Goal: Information Seeking & Learning: Learn about a topic

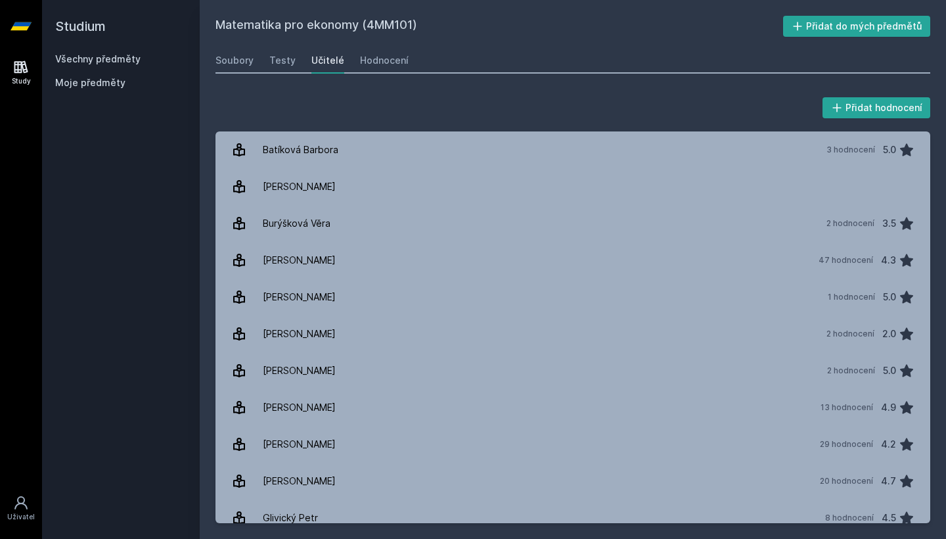
click at [108, 58] on link "Všechny předměty" at bounding box center [97, 58] width 85 height 11
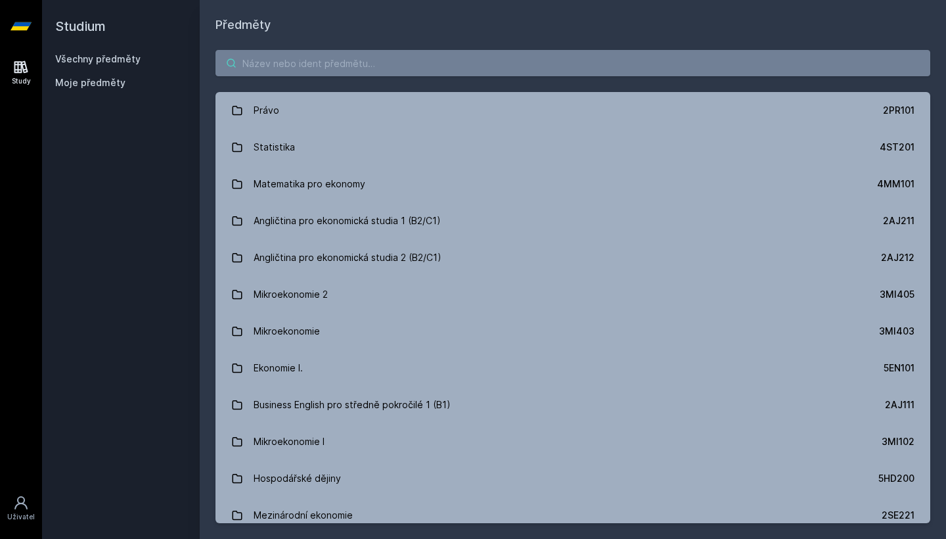
click at [386, 74] on input "search" at bounding box center [573, 63] width 715 height 26
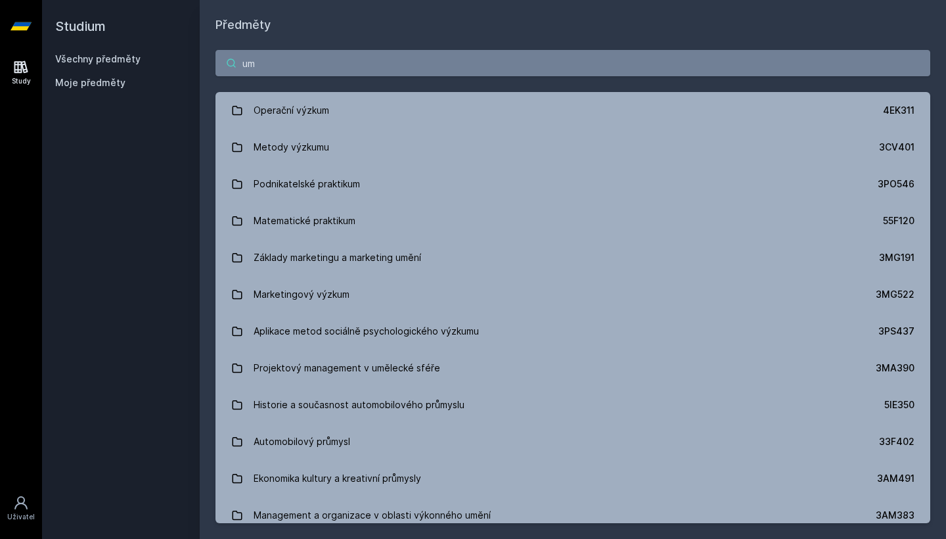
type input "u"
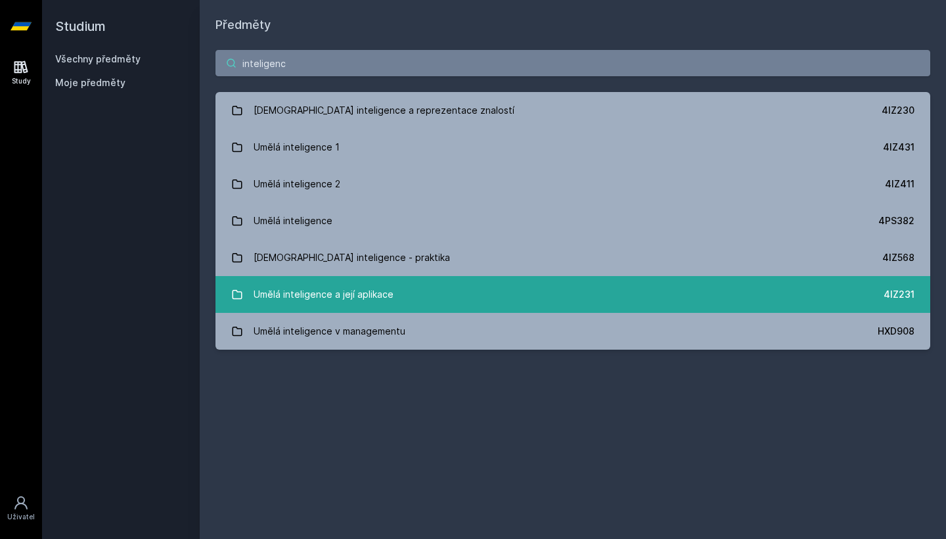
type input "inteligenc"
click at [406, 306] on link "Umělá inteligence a její aplikace 4IZ231" at bounding box center [573, 294] width 715 height 37
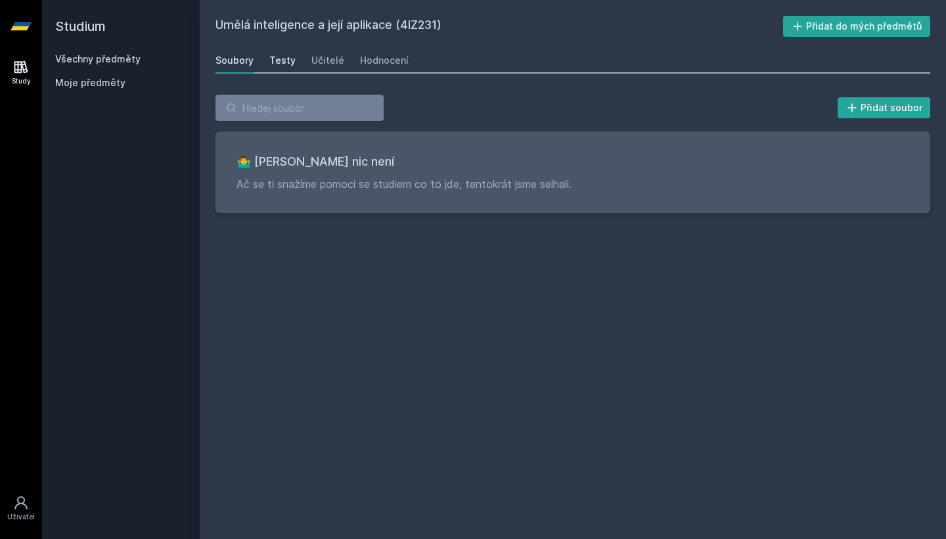
click at [286, 62] on div "Testy" at bounding box center [282, 60] width 26 height 13
click at [314, 61] on div "Učitelé" at bounding box center [327, 60] width 33 height 13
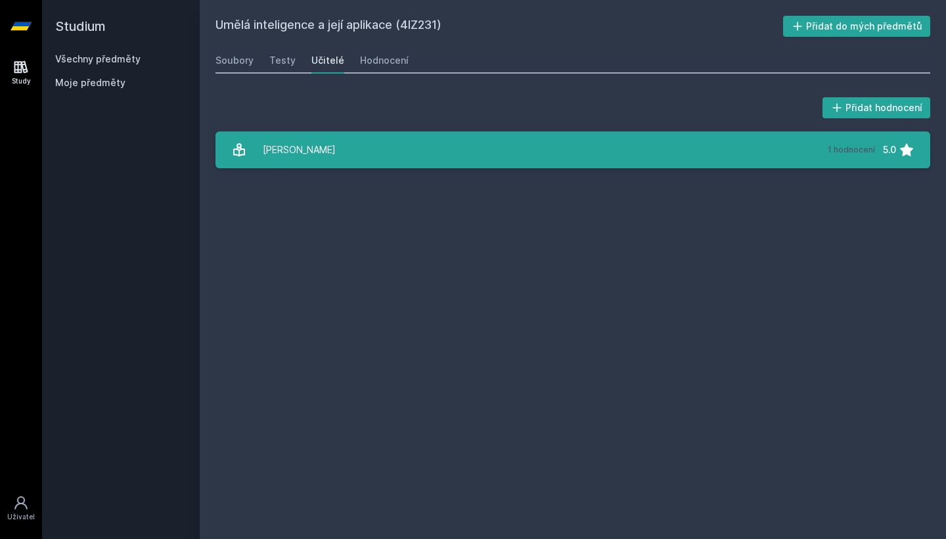
click at [375, 156] on link "[PERSON_NAME] 1 hodnocení 5.0" at bounding box center [573, 149] width 715 height 37
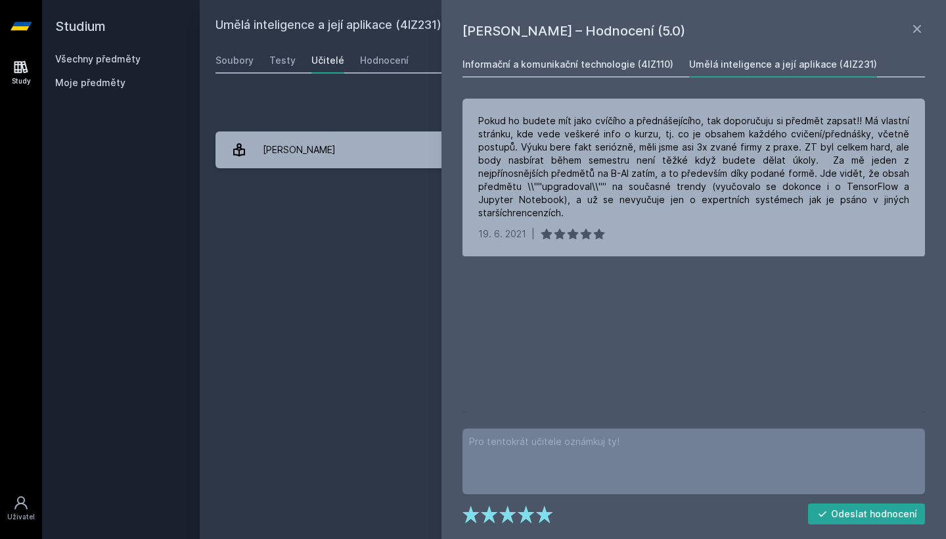
click at [611, 60] on div "Informační a komunikační technologie (4IZ110)" at bounding box center [568, 64] width 211 height 13
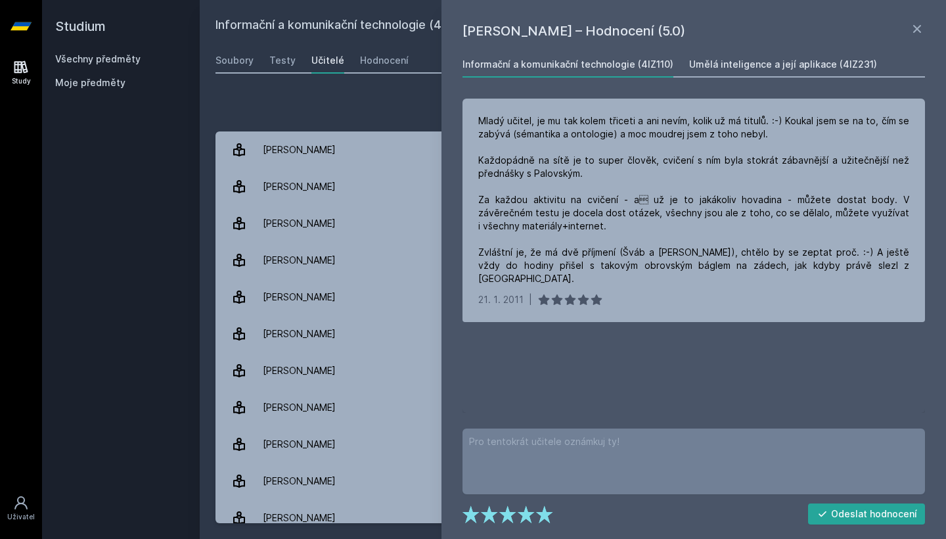
click at [819, 60] on div "Umělá inteligence a její aplikace (4IZ231)" at bounding box center [783, 64] width 188 height 13
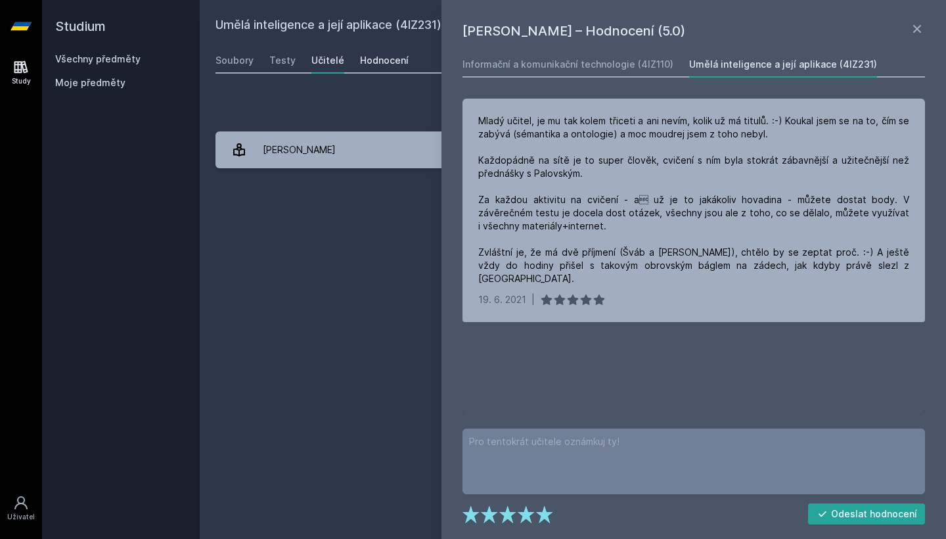
click at [394, 66] on div "Hodnocení" at bounding box center [384, 60] width 49 height 13
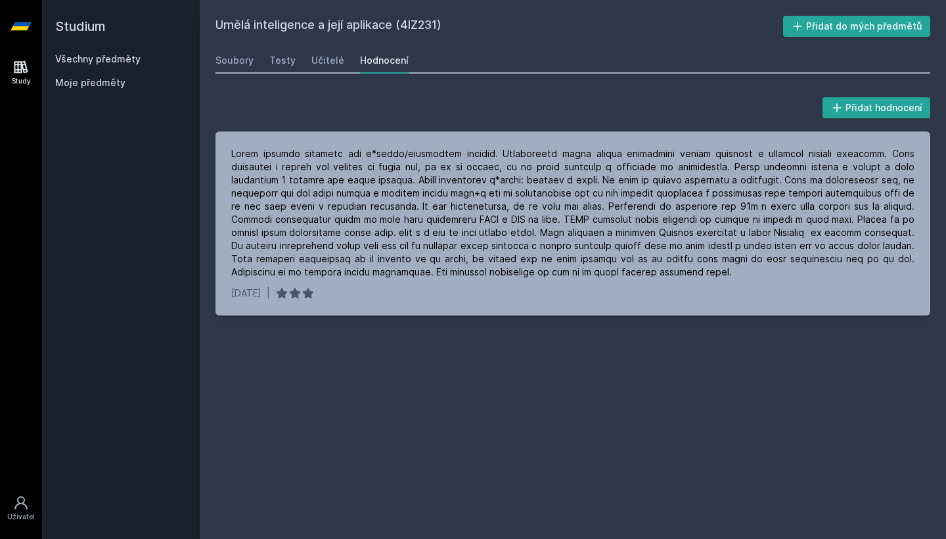
click at [101, 60] on link "Všechny předměty" at bounding box center [97, 58] width 85 height 11
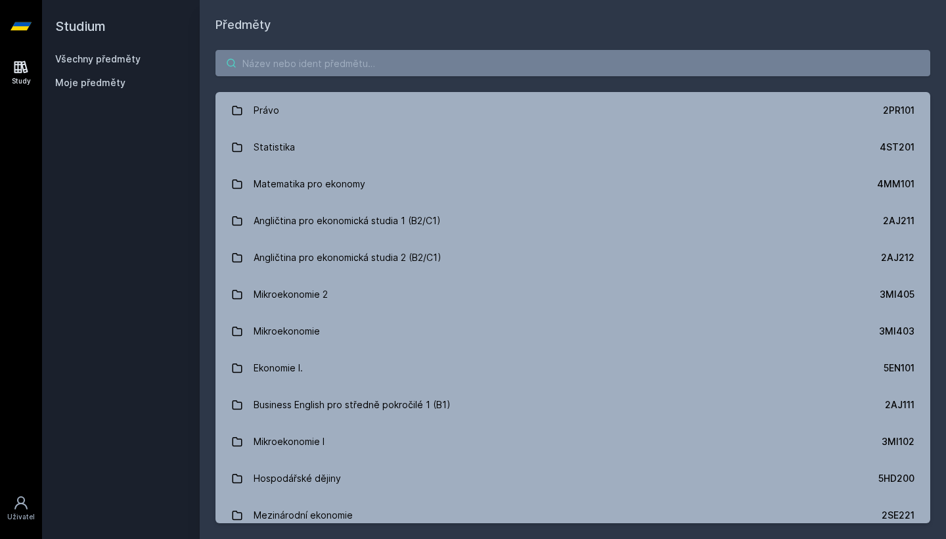
click at [304, 60] on input "search" at bounding box center [573, 63] width 715 height 26
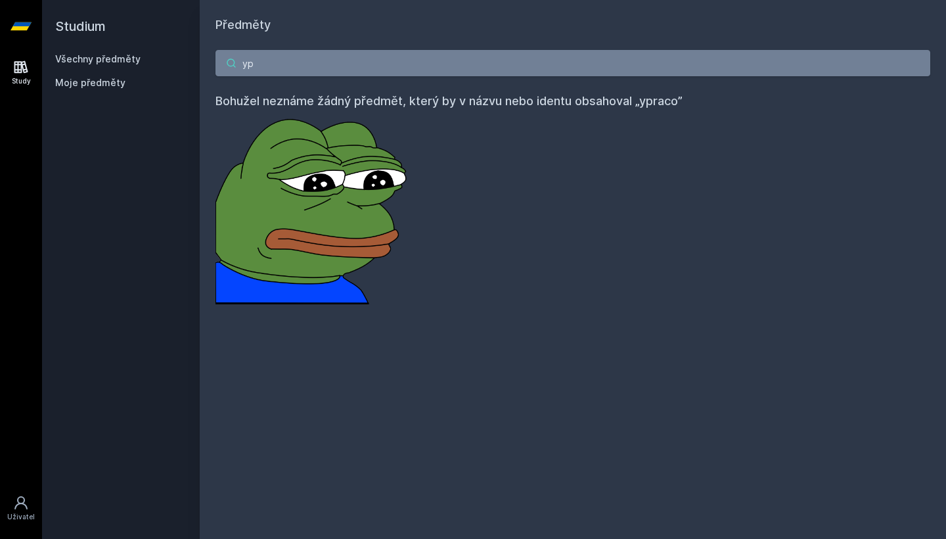
type input "y"
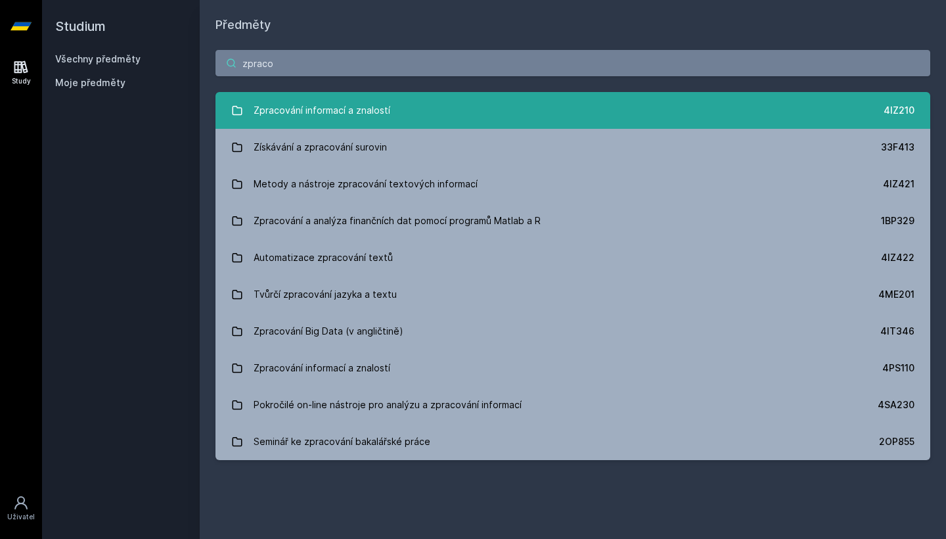
type input "zpraco"
click at [317, 102] on div "Zpracování informací a znalostí" at bounding box center [322, 110] width 137 height 26
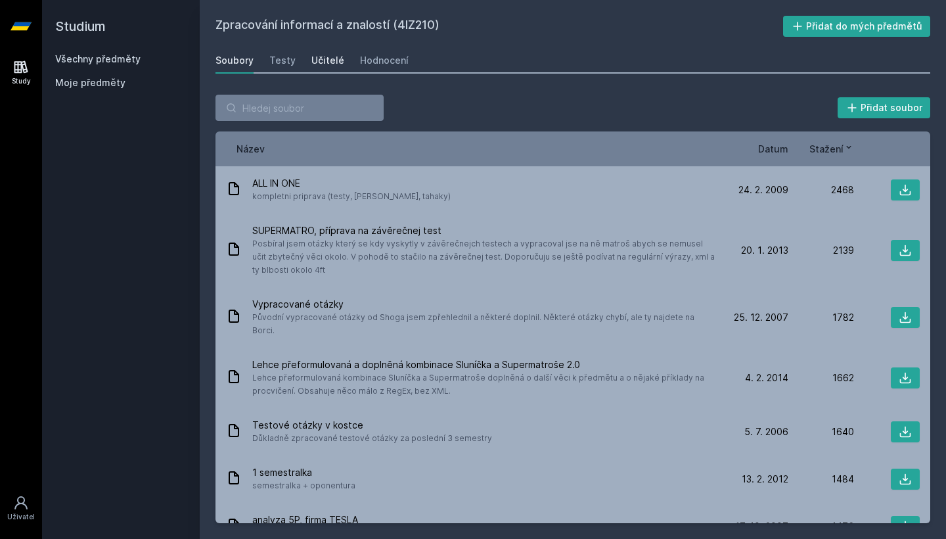
click at [331, 59] on div "Učitelé" at bounding box center [327, 60] width 33 height 13
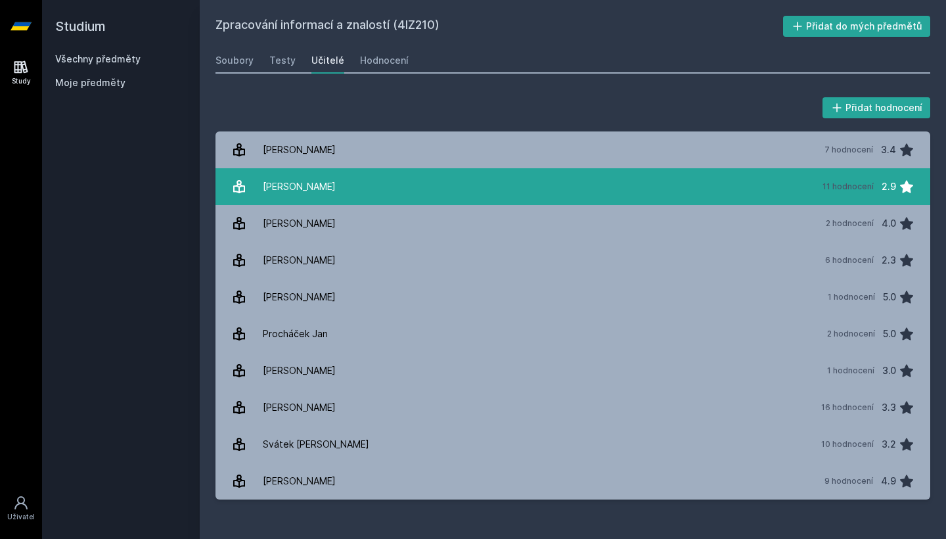
click at [357, 194] on link "[PERSON_NAME] 11 hodnocení 2.9" at bounding box center [573, 186] width 715 height 37
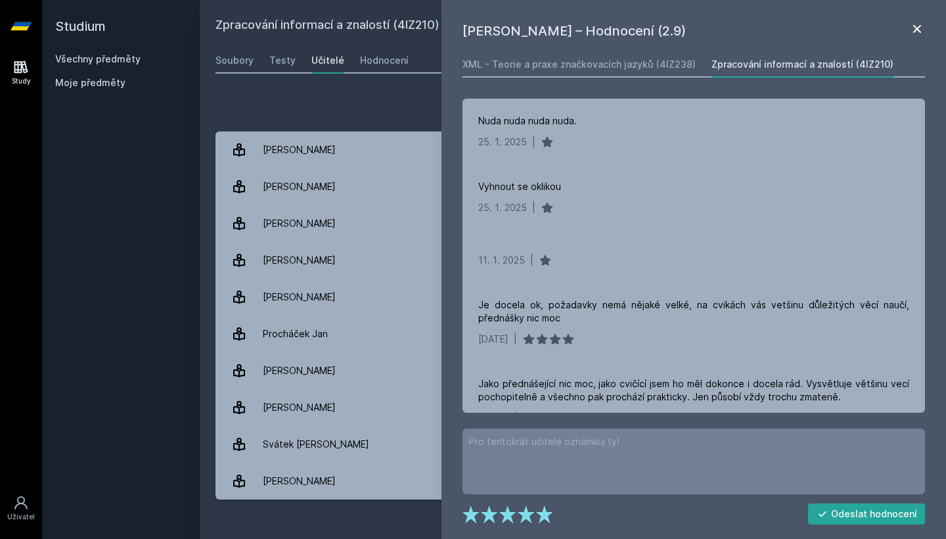
click at [914, 29] on icon at bounding box center [917, 29] width 16 height 16
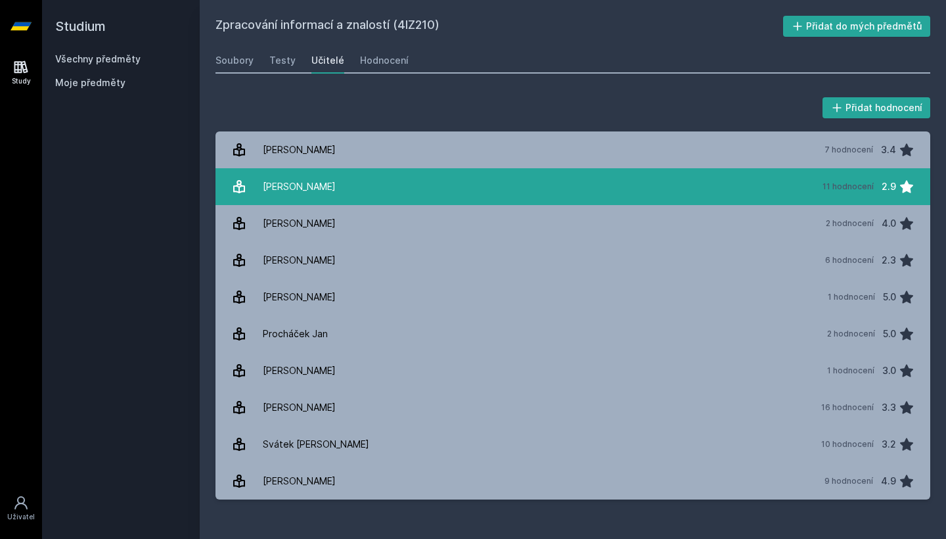
click at [804, 200] on link "[PERSON_NAME] 11 hodnocení 2.9" at bounding box center [573, 186] width 715 height 37
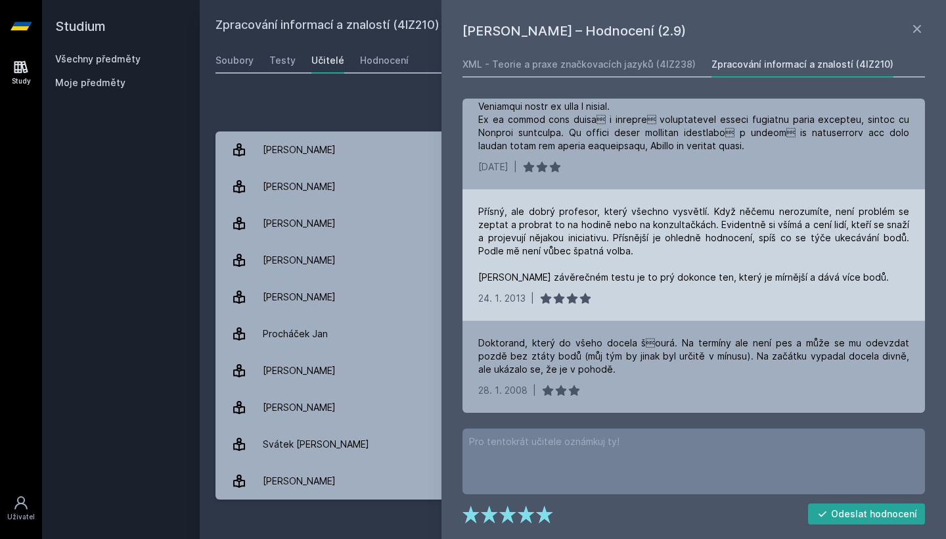
scroll to position [737, 0]
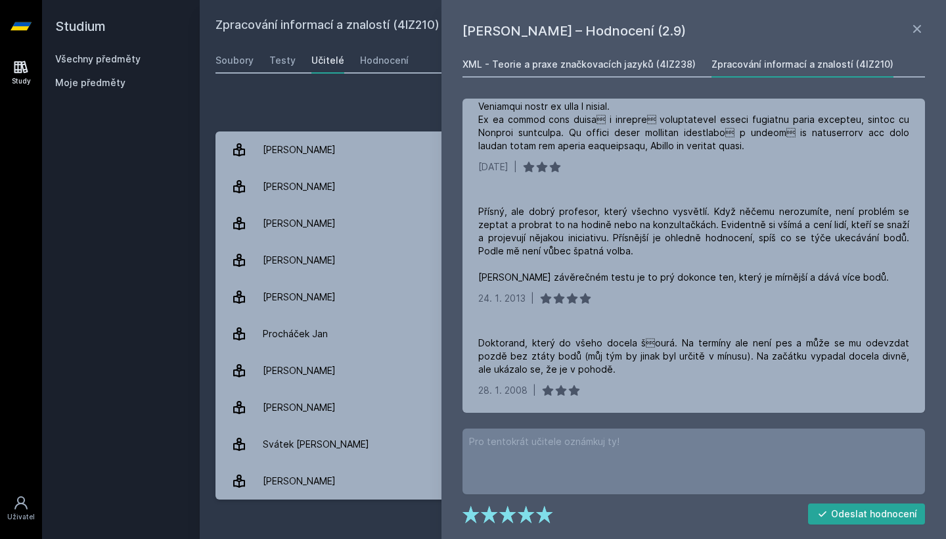
click at [658, 65] on div "XML - Teorie a praxe značkovacích jazyků (4IZ238)" at bounding box center [579, 64] width 233 height 13
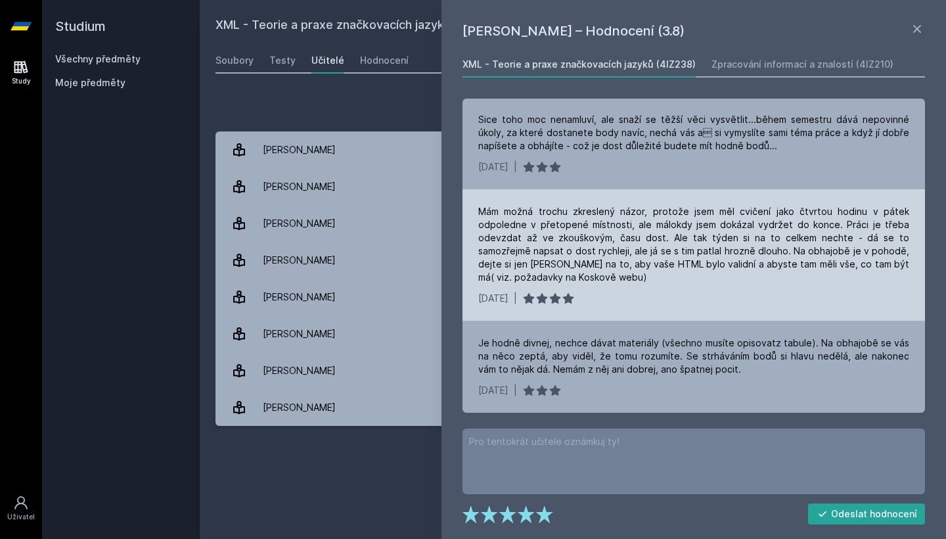
scroll to position [159, 0]
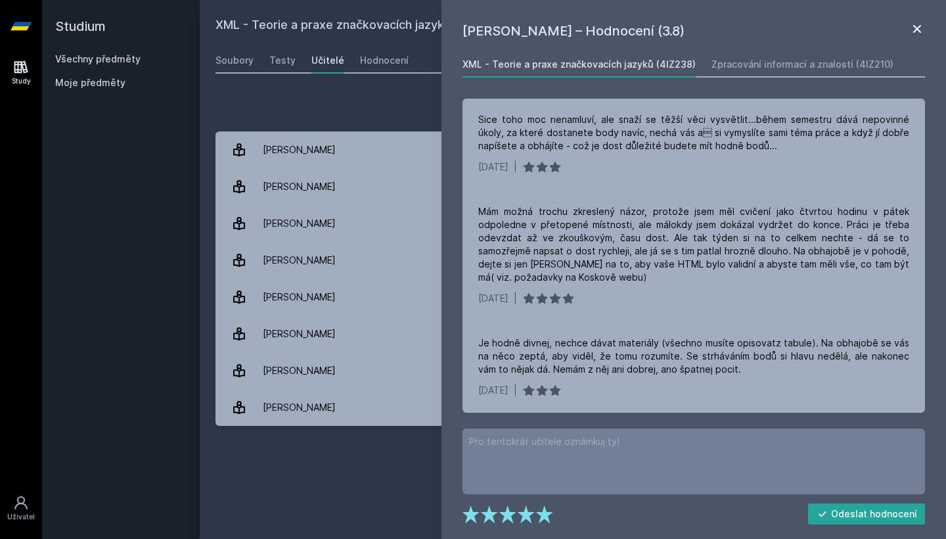
click at [923, 26] on icon at bounding box center [917, 29] width 16 height 16
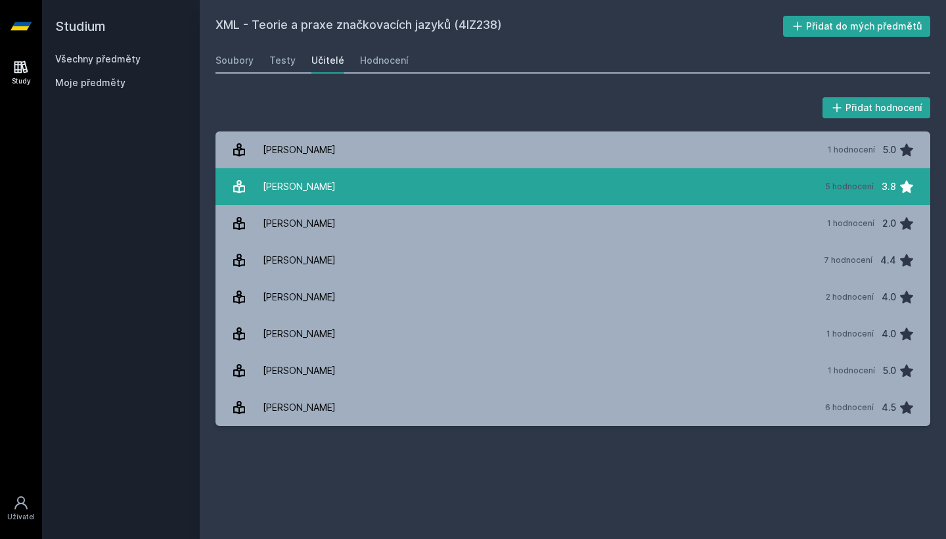
click at [506, 181] on link "[PERSON_NAME] 5 hodnocení 3.8" at bounding box center [573, 186] width 715 height 37
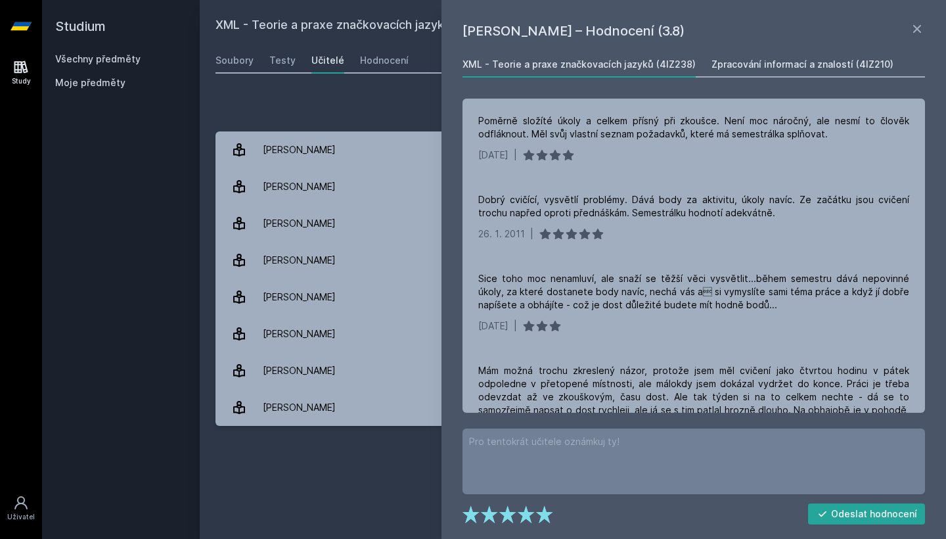
click at [718, 70] on div "Zpracování informací a znalostí (4IZ210)" at bounding box center [803, 64] width 182 height 13
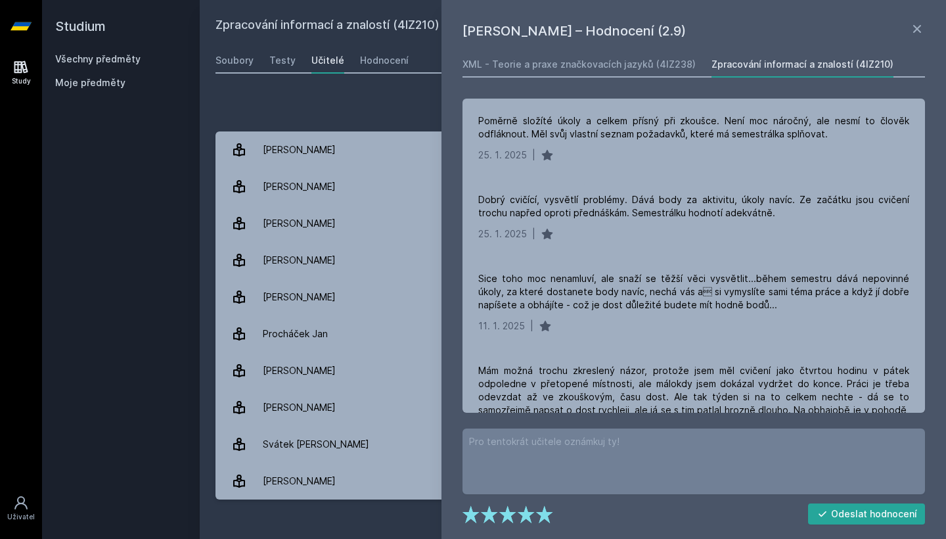
click at [371, 116] on div "Přidat hodnocení" at bounding box center [573, 108] width 715 height 26
click at [919, 33] on icon at bounding box center [917, 29] width 16 height 16
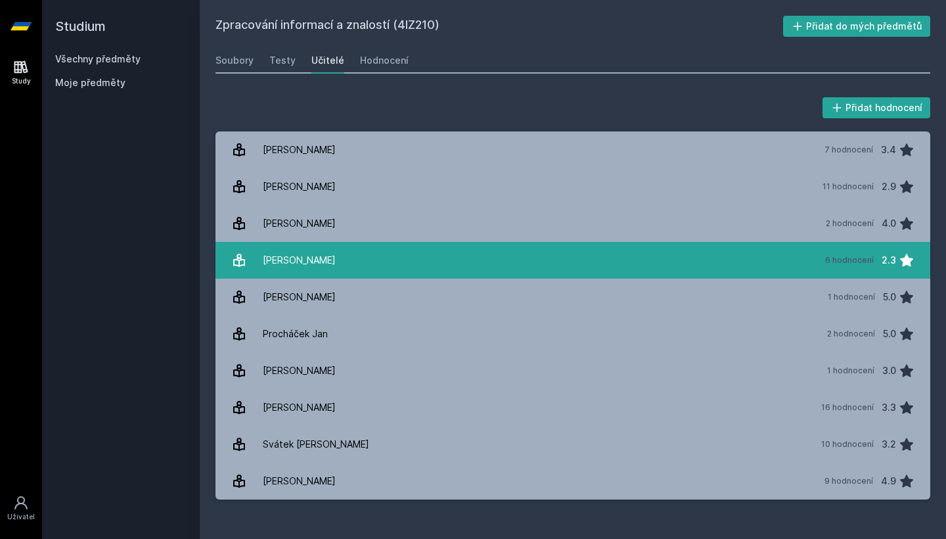
click at [692, 256] on link "[PERSON_NAME][DATE] hodnocení 2.3" at bounding box center [573, 260] width 715 height 37
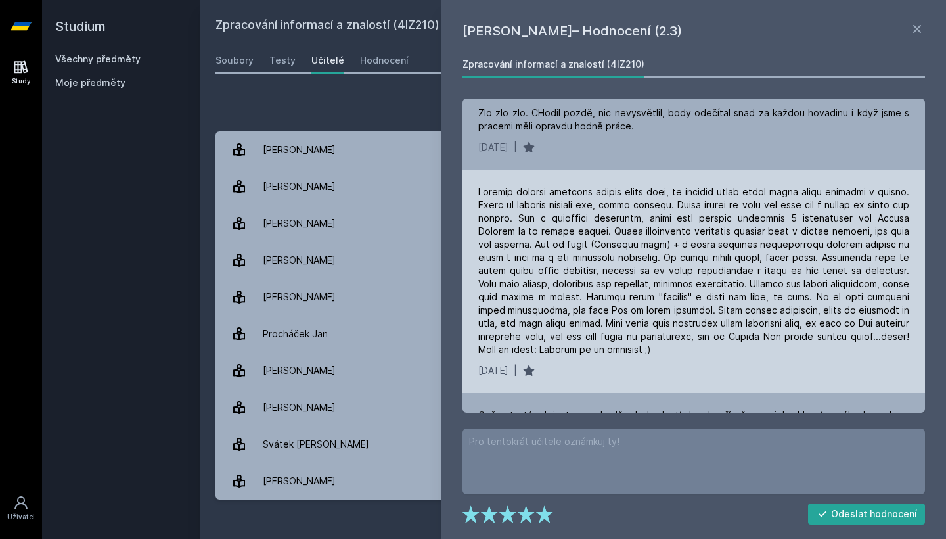
scroll to position [88, 0]
